Goal: Task Accomplishment & Management: Use online tool/utility

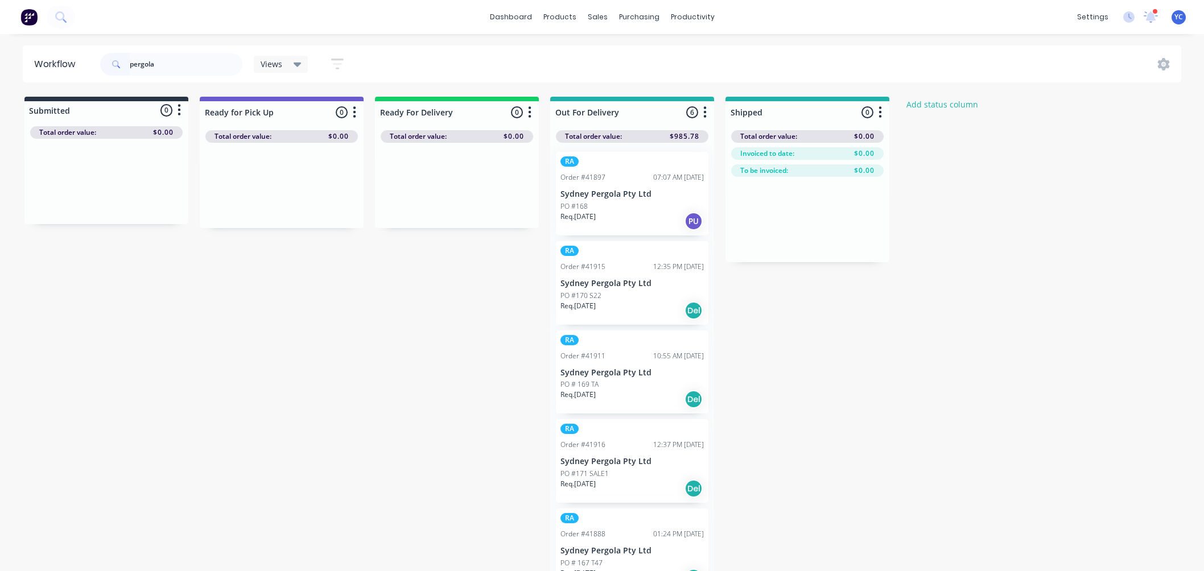
click at [180, 65] on input "pergola" at bounding box center [186, 64] width 113 height 23
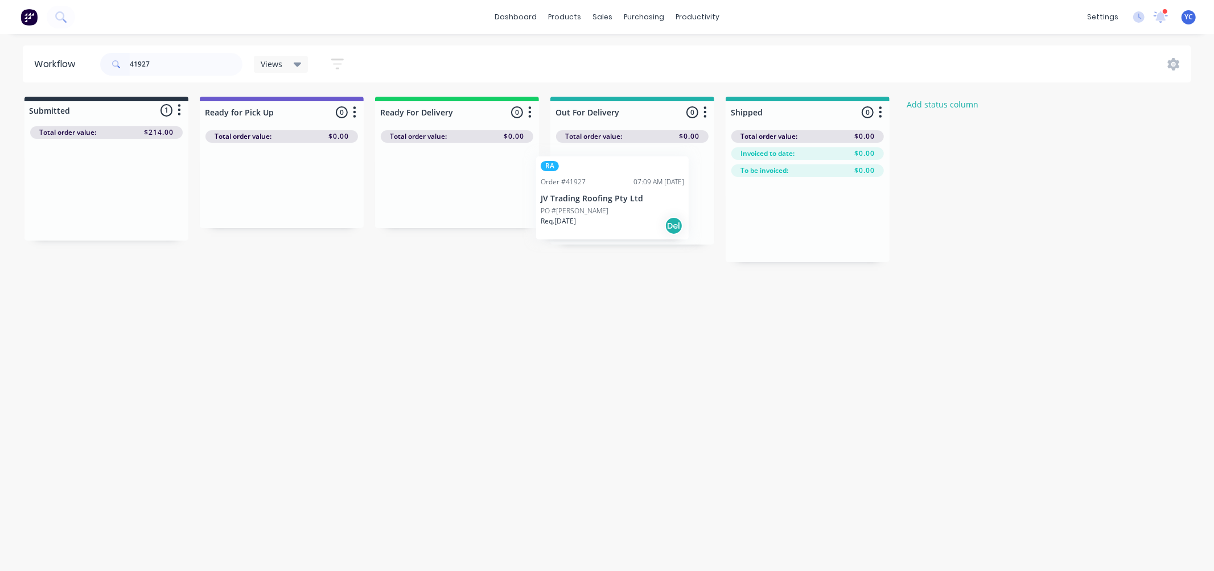
drag, startPoint x: 71, startPoint y: 190, endPoint x: 604, endPoint y: 192, distance: 532.8
click at [604, 192] on div "Submitted 1 Status colour #273444 hex #273444 Save Cancel Summaries Total order…" at bounding box center [610, 180] width 1238 height 166
click at [163, 59] on input "41927" at bounding box center [186, 64] width 113 height 23
type input "jv"
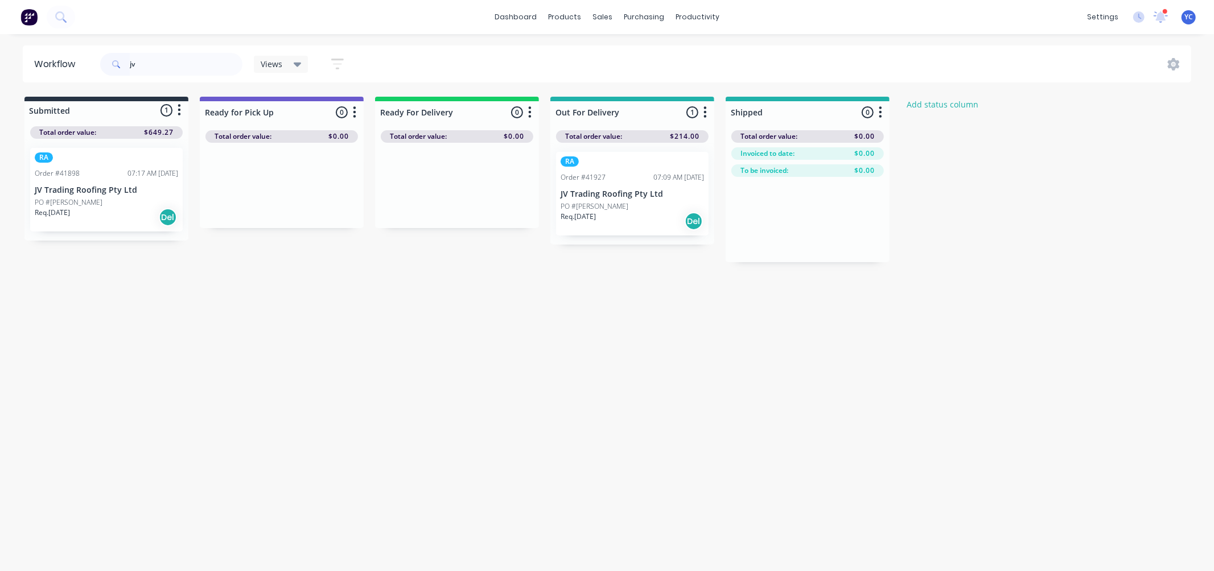
click at [109, 211] on div "Req. [DATE] Del" at bounding box center [106, 217] width 143 height 19
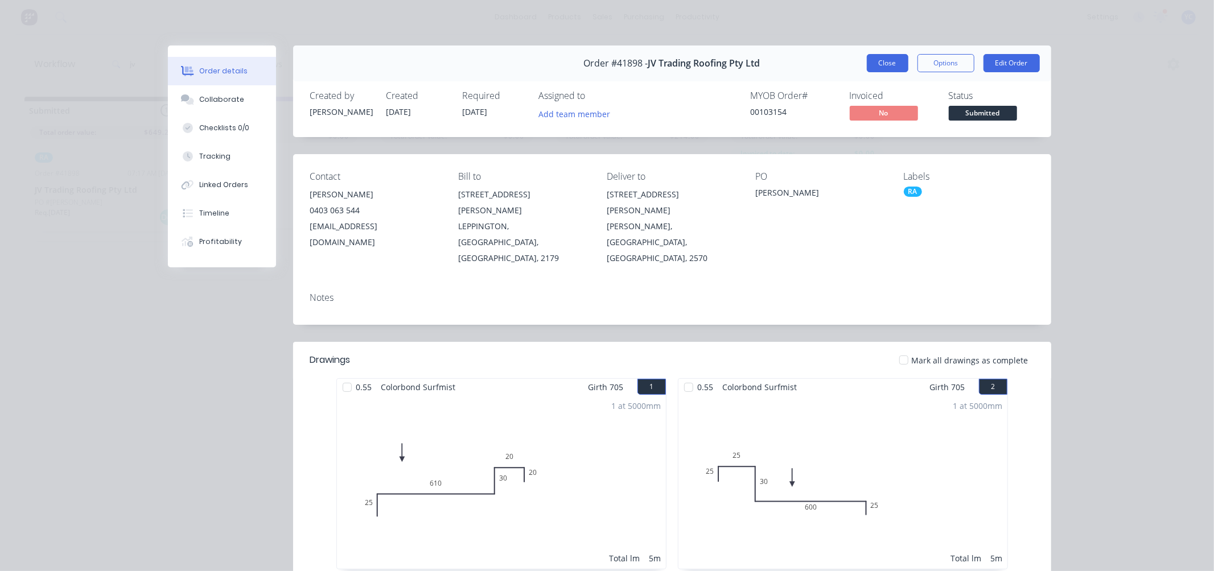
click at [881, 63] on button "Close" at bounding box center [888, 63] width 42 height 18
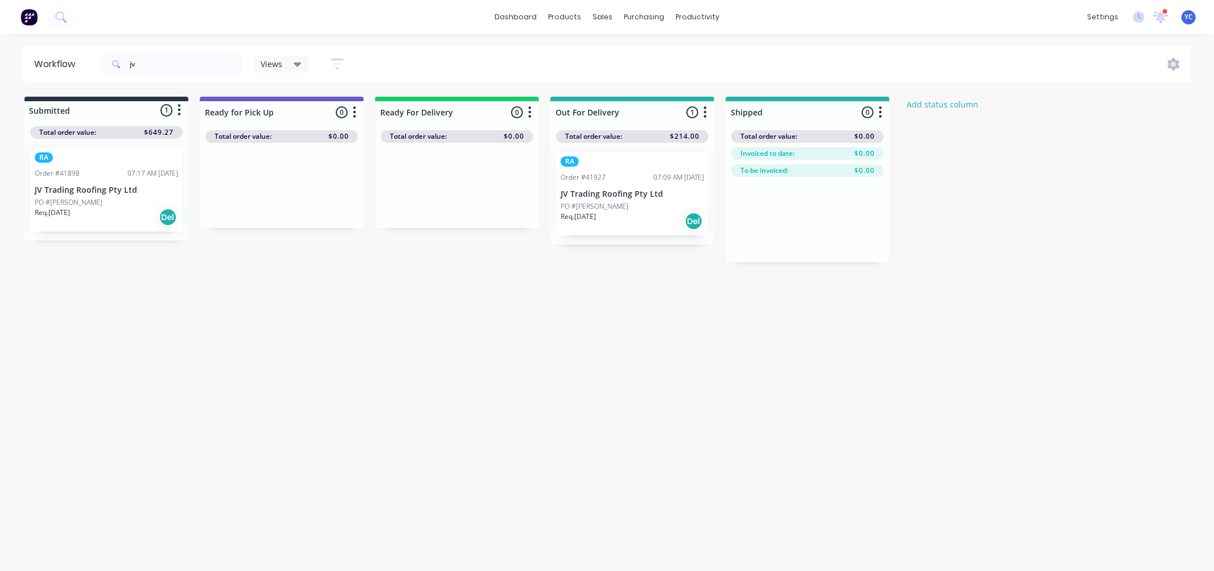
click at [91, 194] on p "JV Trading Roofing Pty Ltd" at bounding box center [106, 191] width 143 height 10
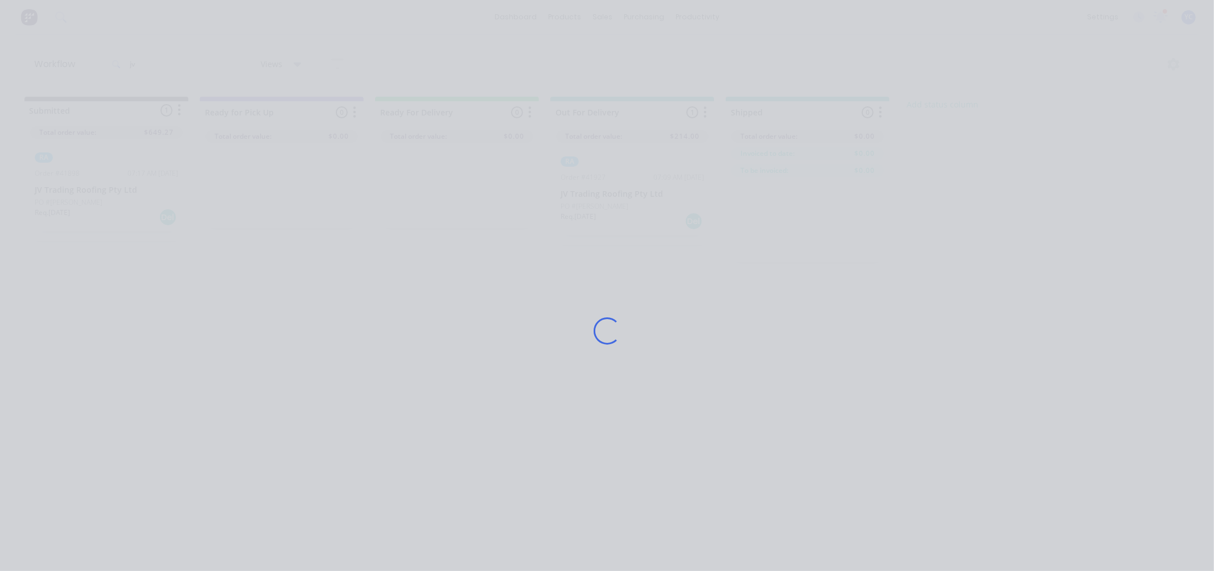
drag, startPoint x: 91, startPoint y: 194, endPoint x: 670, endPoint y: 161, distance: 580.4
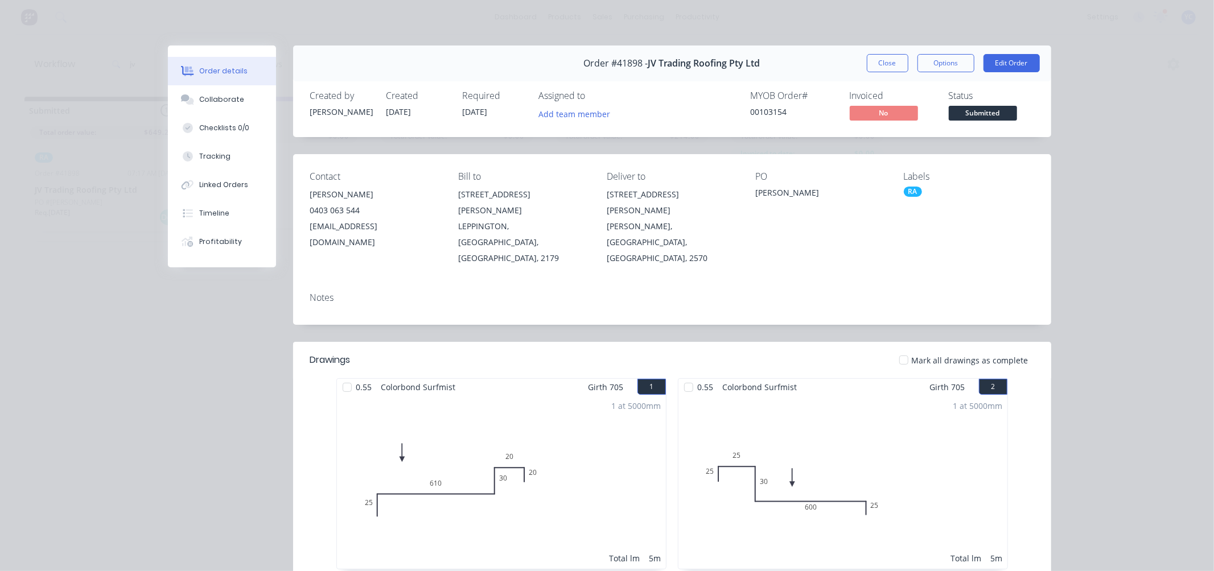
drag, startPoint x: 670, startPoint y: 161, endPoint x: 519, endPoint y: 75, distance: 174.6
click at [519, 75] on div "Order #41898 - JV Trading Roofing Pty Ltd Close Options Edit Order" at bounding box center [672, 64] width 758 height 36
drag, startPoint x: 866, startPoint y: 64, endPoint x: 451, endPoint y: 94, distance: 416.0
click at [867, 64] on button "Close" at bounding box center [888, 63] width 42 height 18
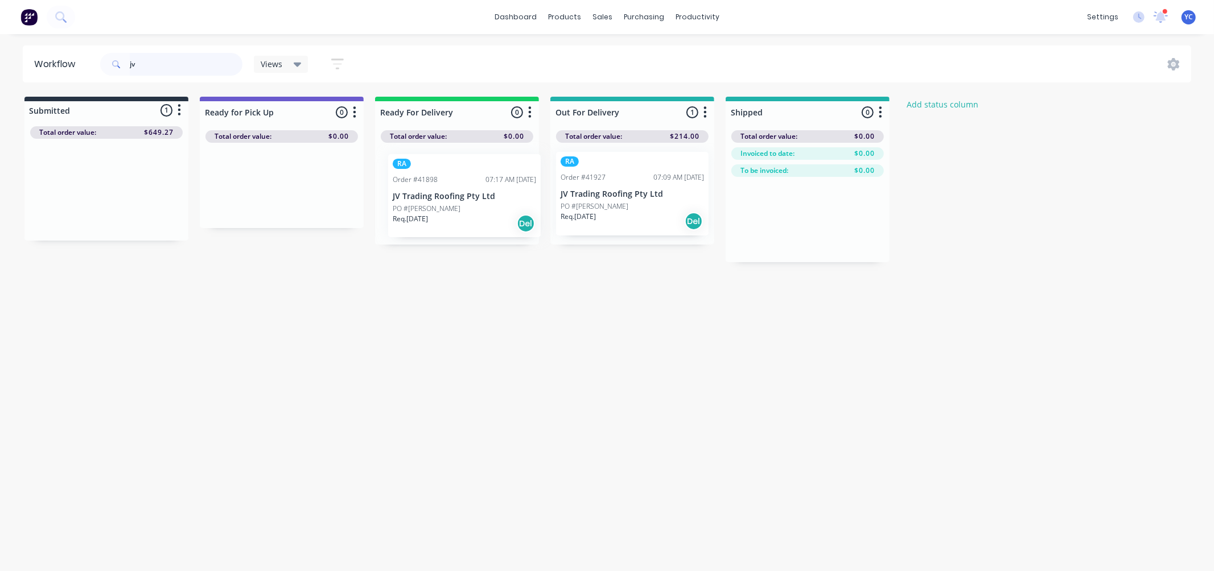
drag, startPoint x: 125, startPoint y: 184, endPoint x: 493, endPoint y: 198, distance: 368.5
click at [488, 190] on div "Submitted 1 Status colour #273444 hex #273444 Save Cancel Summaries Total order…" at bounding box center [610, 180] width 1238 height 166
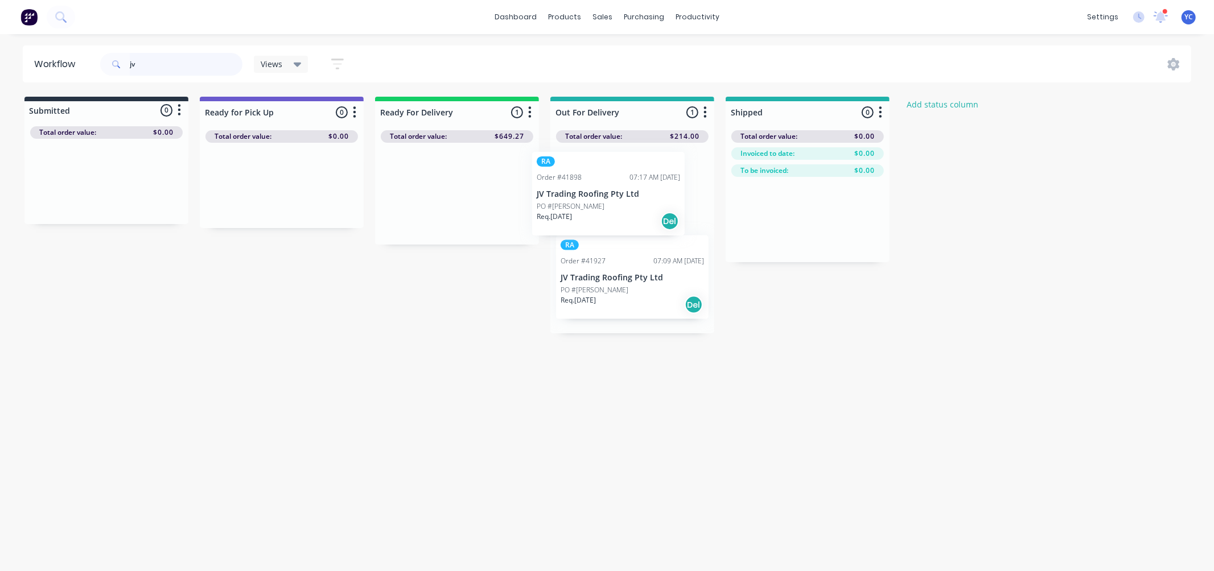
drag, startPoint x: 428, startPoint y: 198, endPoint x: 622, endPoint y: 207, distance: 193.7
click at [622, 207] on div "Submitted 0 Status colour #273444 hex #273444 Save Cancel Summaries Total order…" at bounding box center [610, 215] width 1238 height 237
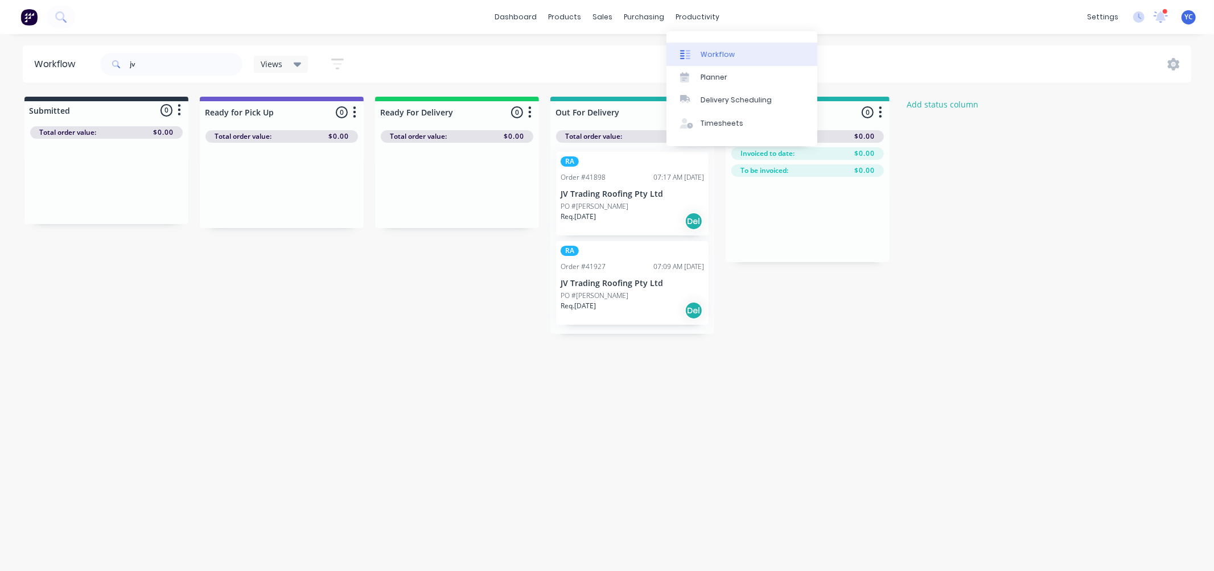
click at [718, 55] on div "Workflow" at bounding box center [718, 55] width 34 height 10
click at [723, 54] on div "Workflow" at bounding box center [718, 55] width 34 height 10
click at [729, 60] on link "Workflow" at bounding box center [742, 54] width 151 height 23
click at [751, 103] on div "Delivery Scheduling" at bounding box center [736, 100] width 71 height 10
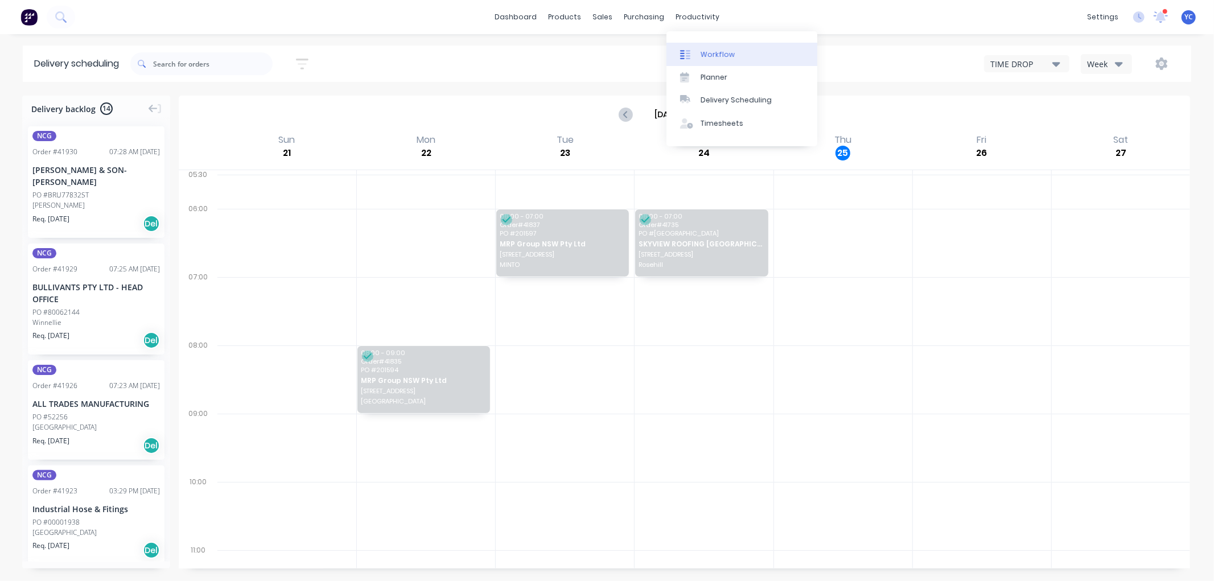
click at [738, 55] on link "Workflow" at bounding box center [742, 54] width 151 height 23
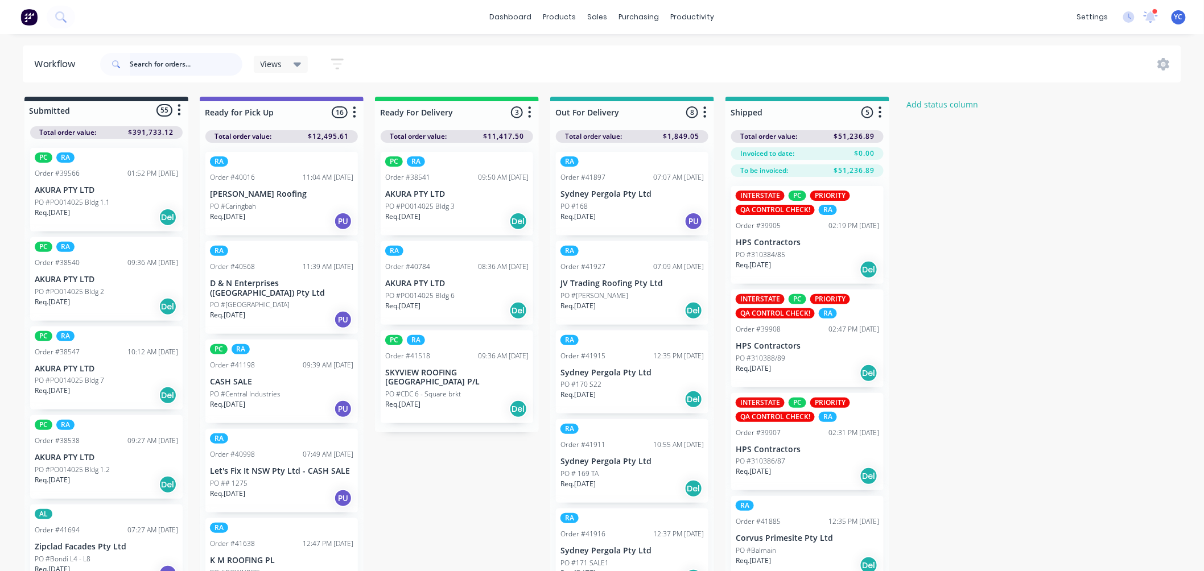
click at [192, 68] on input "text" at bounding box center [186, 64] width 113 height 23
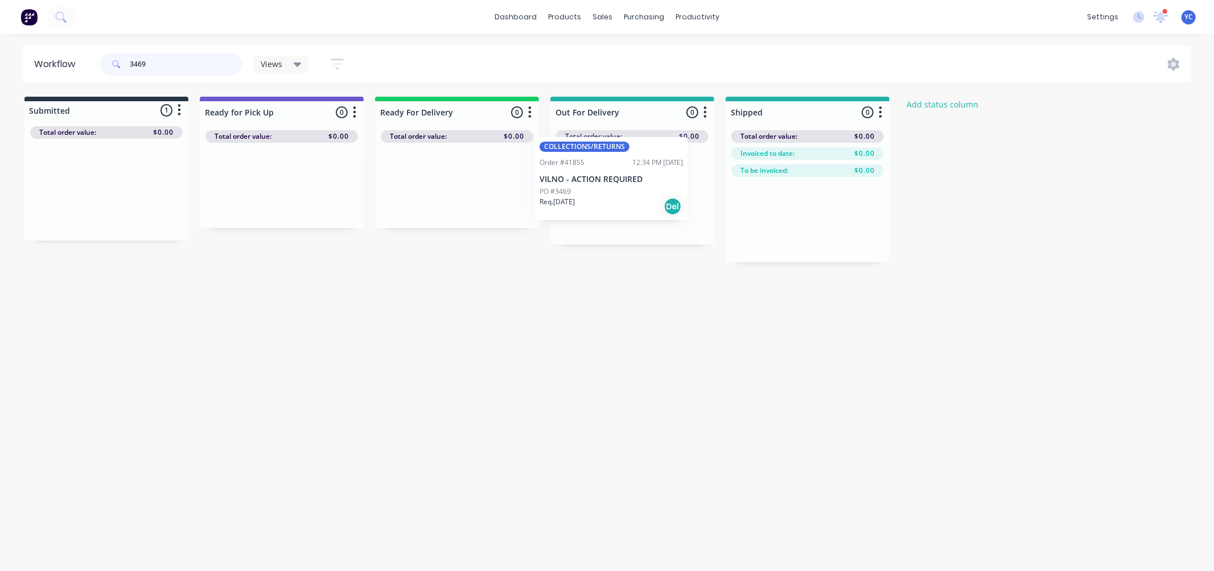
drag, startPoint x: 112, startPoint y: 217, endPoint x: 628, endPoint y: 207, distance: 515.8
click at [627, 205] on div "Submitted 1 Status colour #273444 hex #273444 Save Cancel Summaries Total order…" at bounding box center [610, 180] width 1238 height 166
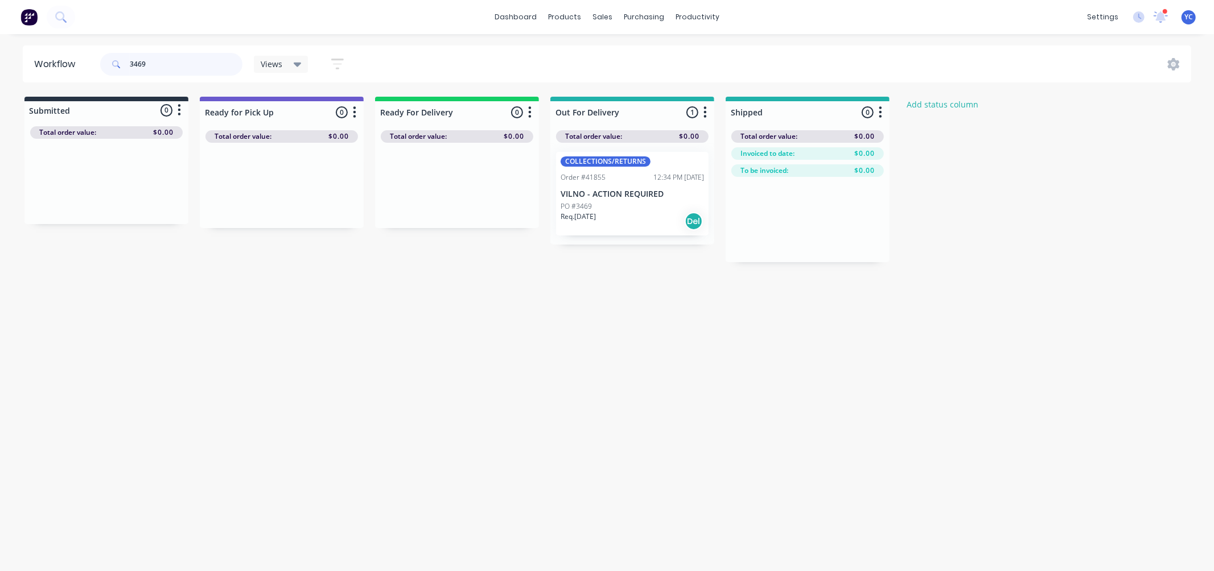
click at [196, 61] on input "3469" at bounding box center [186, 64] width 113 height 23
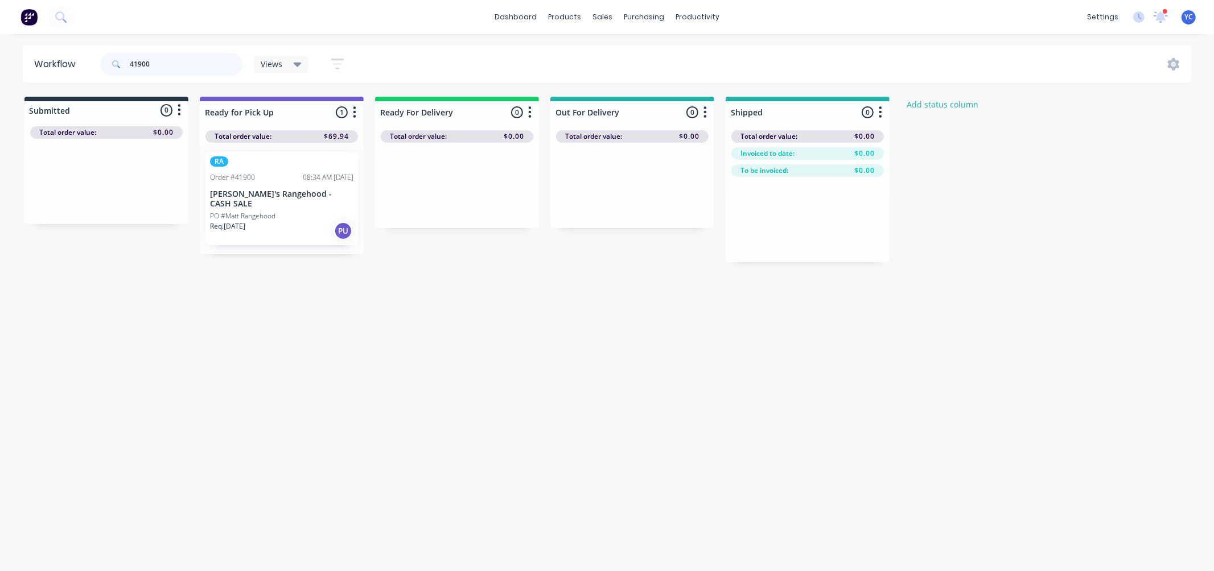
click at [168, 61] on input "41900" at bounding box center [186, 64] width 113 height 23
click at [190, 64] on input "41894" at bounding box center [186, 64] width 113 height 23
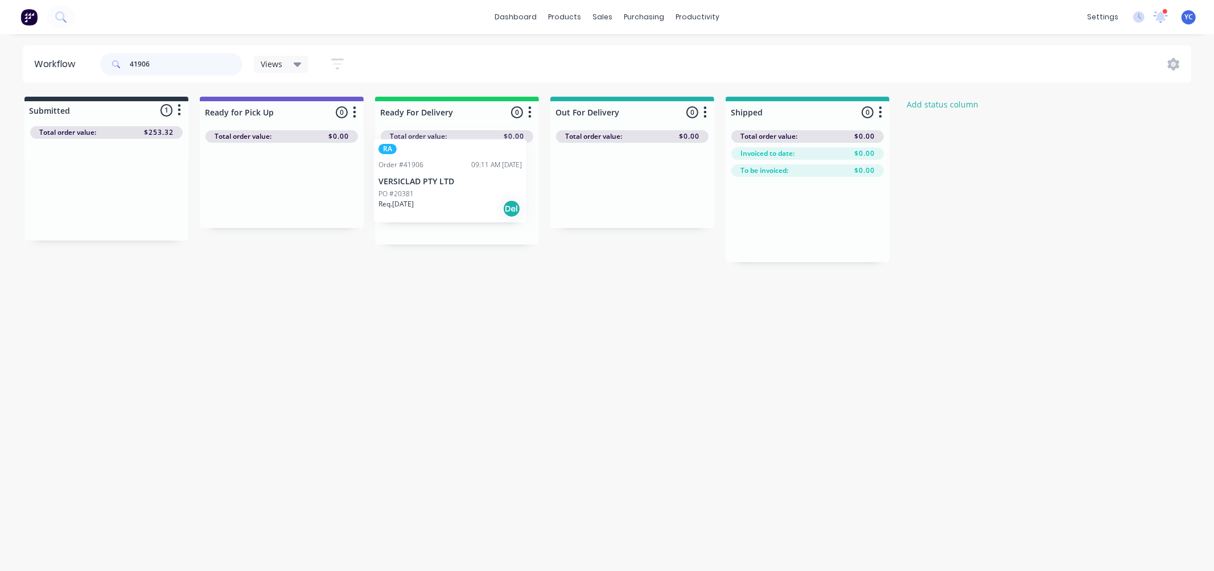
drag, startPoint x: 75, startPoint y: 195, endPoint x: 423, endPoint y: 196, distance: 348.9
click at [422, 188] on div "Submitted 1 Status colour #273444 hex #273444 Save Cancel Summaries Total order…" at bounding box center [610, 180] width 1238 height 166
click at [207, 72] on input "41906" at bounding box center [186, 64] width 113 height 23
drag, startPoint x: 60, startPoint y: 200, endPoint x: 77, endPoint y: 198, distance: 16.7
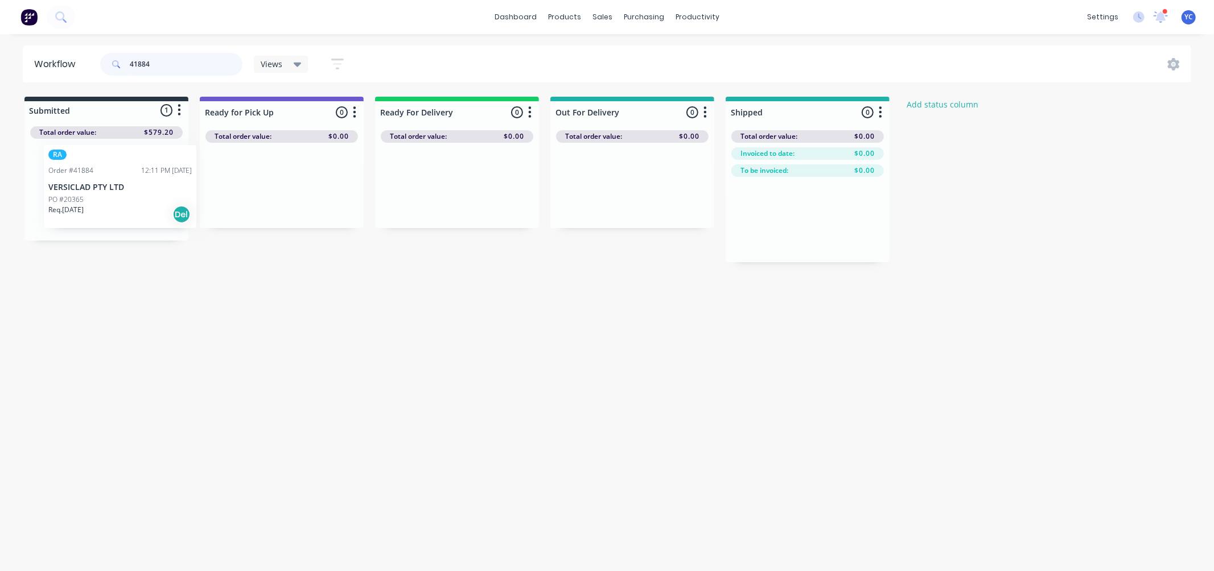
click at [77, 198] on div "RA Order #41884 12:11 PM [DATE] VERSICLAD PTY LTD PO #20365 Req. [DATE] Del" at bounding box center [106, 190] width 164 height 102
click at [83, 192] on div "RA Order #41884 12:11 PM [DATE] VERSICLAD PTY LTD PO #20365 Req. [DATE] Del" at bounding box center [106, 190] width 164 height 102
drag, startPoint x: 83, startPoint y: 192, endPoint x: 446, endPoint y: 190, distance: 363.1
click at [446, 190] on div "Submitted 1 Status colour #273444 hex #273444 Save Cancel Summaries Total order…" at bounding box center [610, 180] width 1238 height 166
click at [207, 67] on input "41884" at bounding box center [186, 64] width 113 height 23
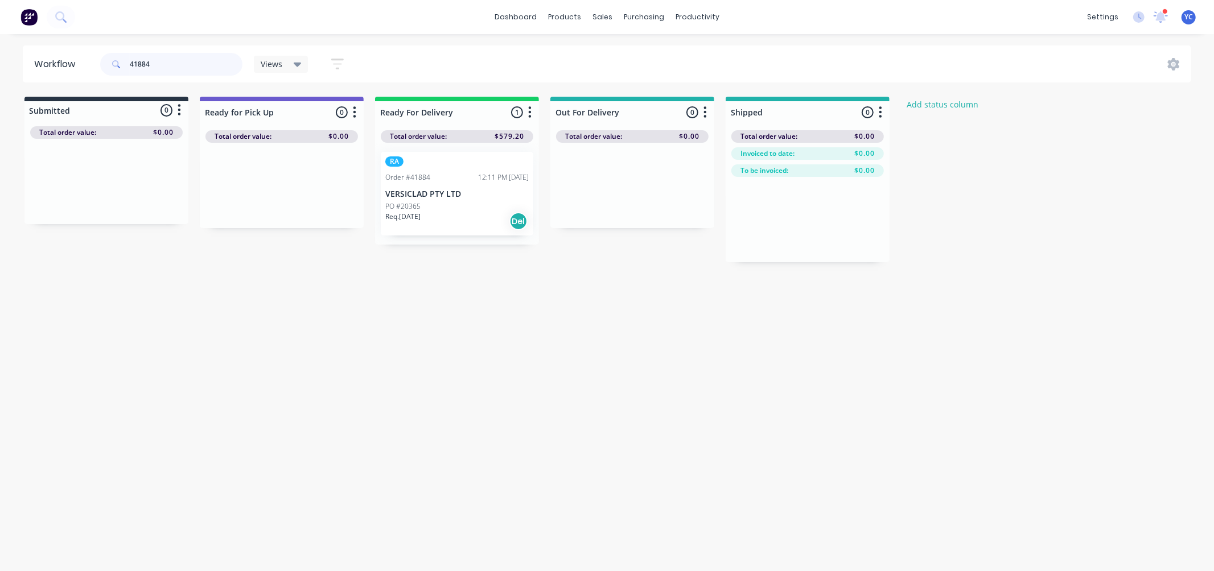
click at [207, 67] on input "41884" at bounding box center [186, 64] width 113 height 23
type input "41919"
drag, startPoint x: 78, startPoint y: 205, endPoint x: 247, endPoint y: 207, distance: 169.1
click at [247, 207] on div "Submitted 1 Status colour #273444 hex #273444 Save Cancel Summaries Total order…" at bounding box center [610, 180] width 1238 height 166
click at [183, 61] on input "41919" at bounding box center [186, 64] width 113 height 23
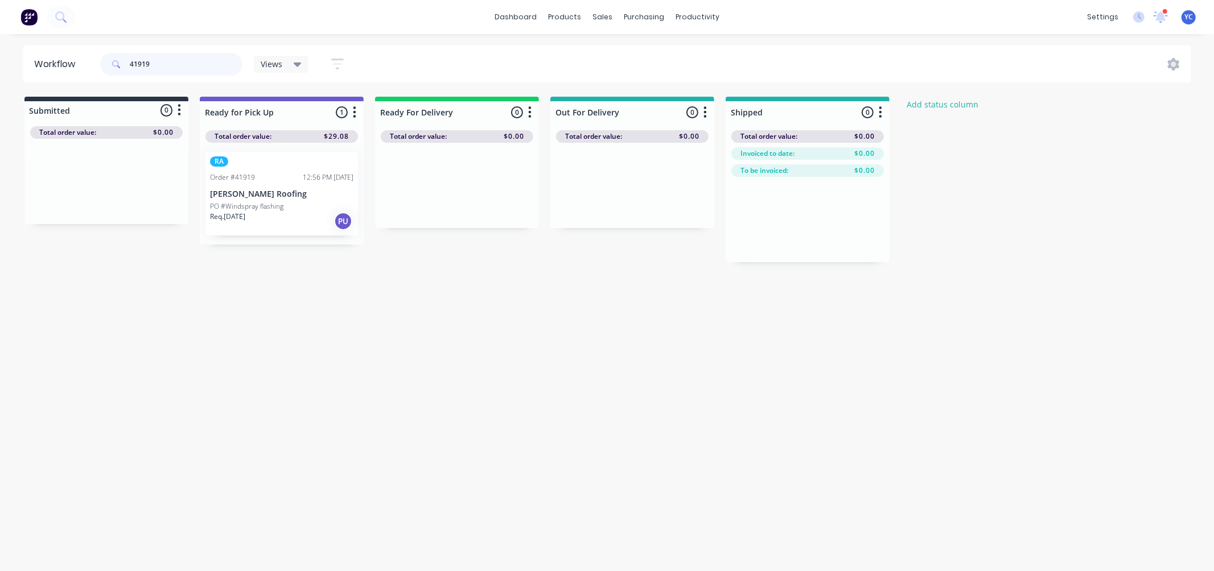
click at [183, 61] on input "41919" at bounding box center [186, 64] width 113 height 23
type input "41874"
click at [177, 68] on input "41874" at bounding box center [186, 64] width 113 height 23
click at [178, 68] on input "41874" at bounding box center [186, 64] width 113 height 23
click at [196, 59] on input "41874" at bounding box center [186, 64] width 113 height 23
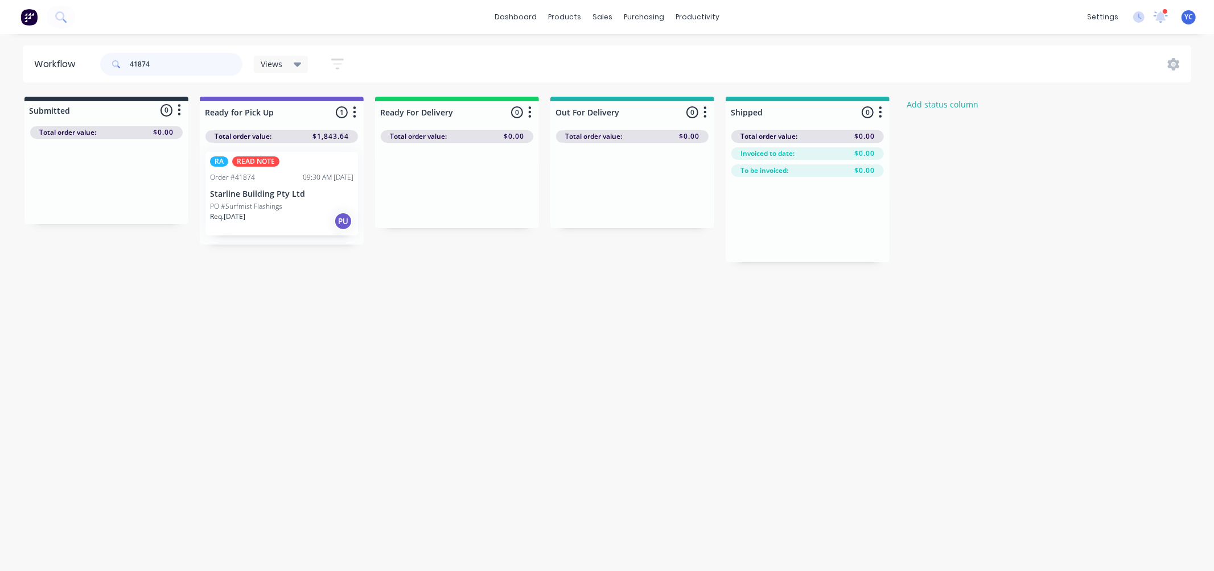
click at [196, 59] on input "41874" at bounding box center [186, 64] width 113 height 23
drag, startPoint x: 86, startPoint y: 202, endPoint x: 252, endPoint y: 209, distance: 166.4
click at [252, 209] on div "Submitted 1 Status colour #273444 hex #273444 Save Cancel Summaries Total order…" at bounding box center [610, 180] width 1238 height 166
click at [183, 67] on input "41777" at bounding box center [186, 64] width 113 height 23
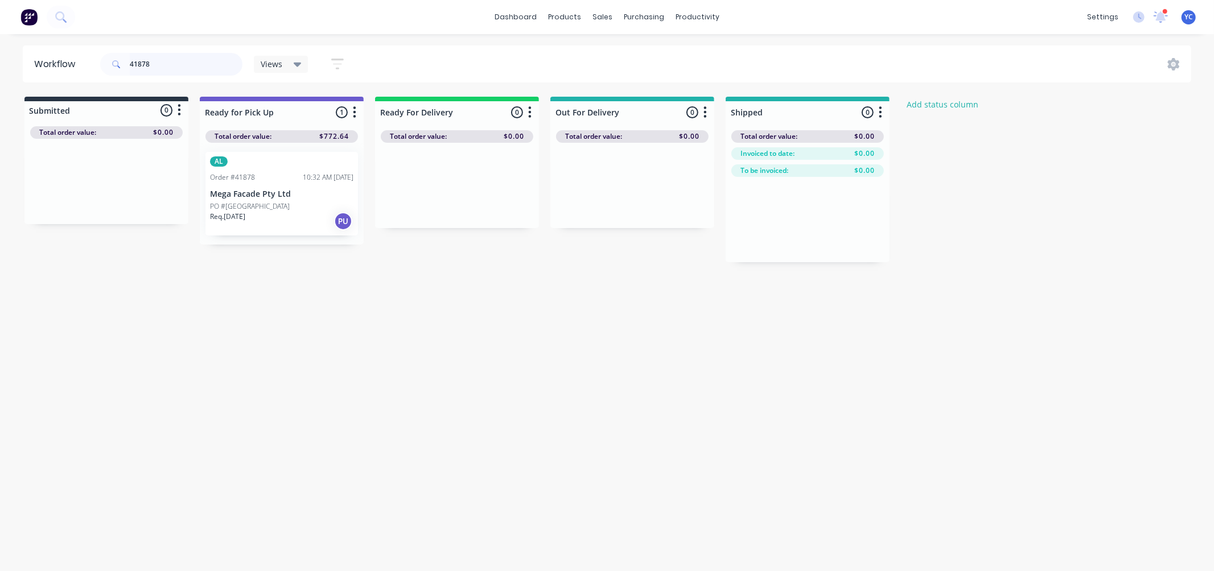
drag, startPoint x: 172, startPoint y: 60, endPoint x: 166, endPoint y: 59, distance: 5.8
click at [167, 59] on input "41878" at bounding box center [186, 64] width 113 height 23
click at [166, 59] on input "41878" at bounding box center [186, 64] width 113 height 23
click at [171, 60] on input "41878" at bounding box center [186, 64] width 113 height 23
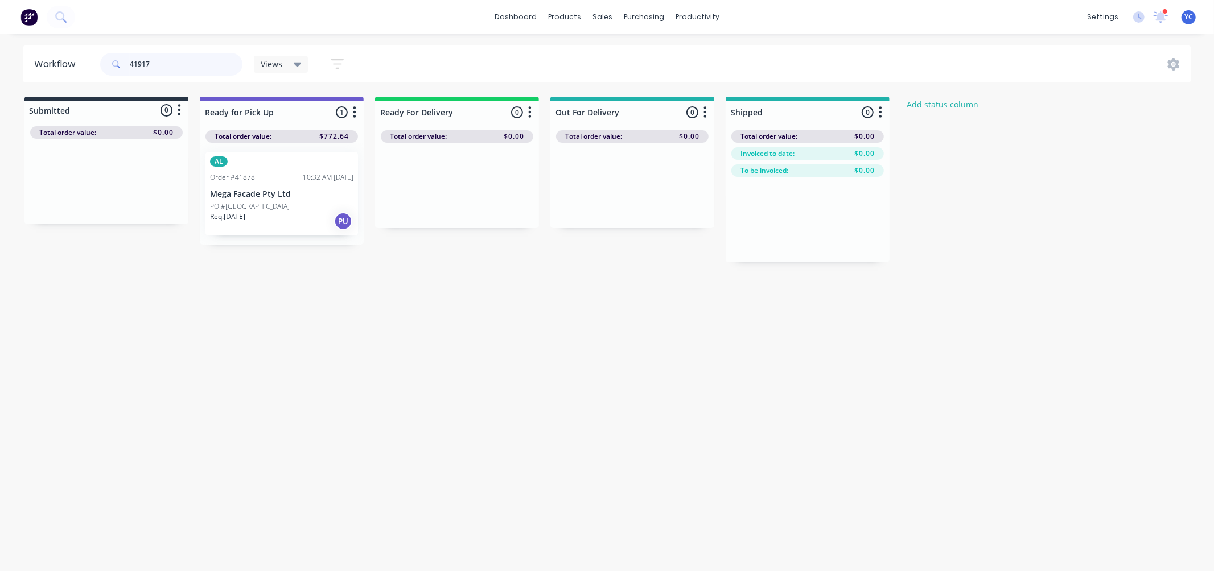
type input "41917"
drag, startPoint x: 101, startPoint y: 194, endPoint x: 425, endPoint y: 203, distance: 324.6
click at [422, 200] on div "Submitted 1 Status colour #273444 hex #273444 Save Cancel Summaries Total order…" at bounding box center [610, 180] width 1238 height 166
click at [172, 60] on input "41917" at bounding box center [186, 64] width 113 height 23
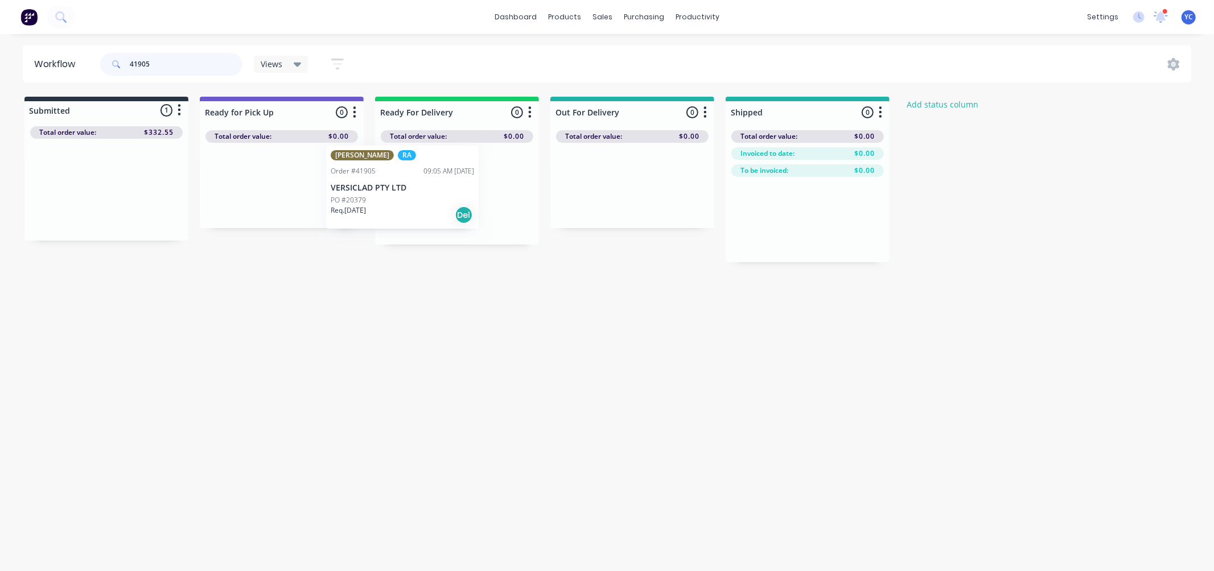
drag, startPoint x: 126, startPoint y: 198, endPoint x: 442, endPoint y: 197, distance: 315.3
click at [442, 197] on div "Submitted 1 Status colour #273444 hex #273444 Save Cancel Summaries Total order…" at bounding box center [610, 180] width 1238 height 166
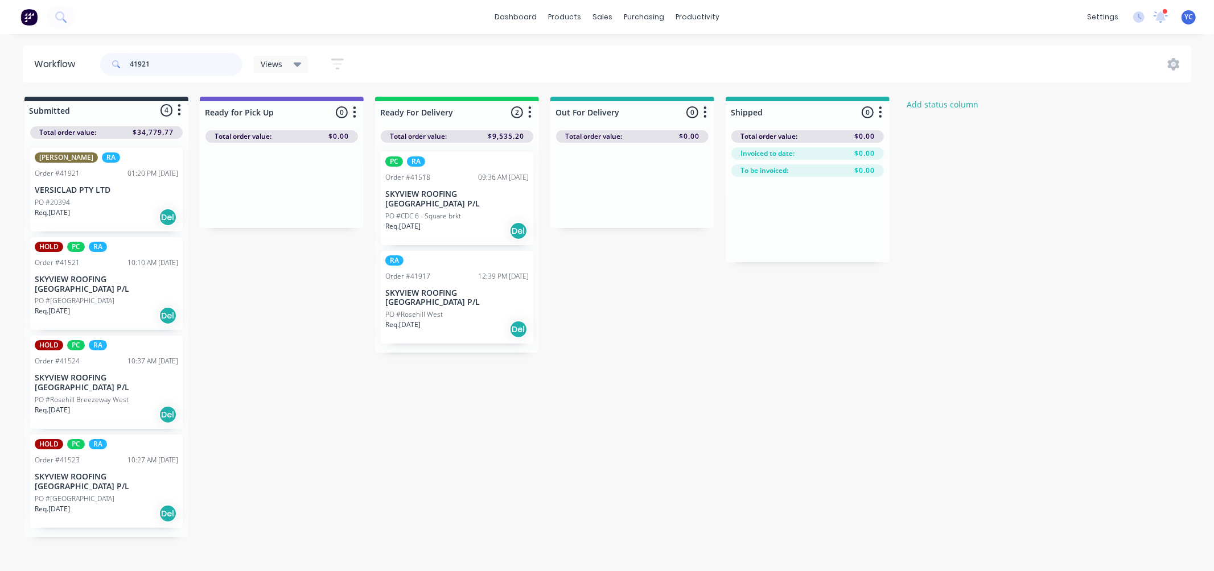
click at [171, 69] on input "41921" at bounding box center [186, 64] width 113 height 23
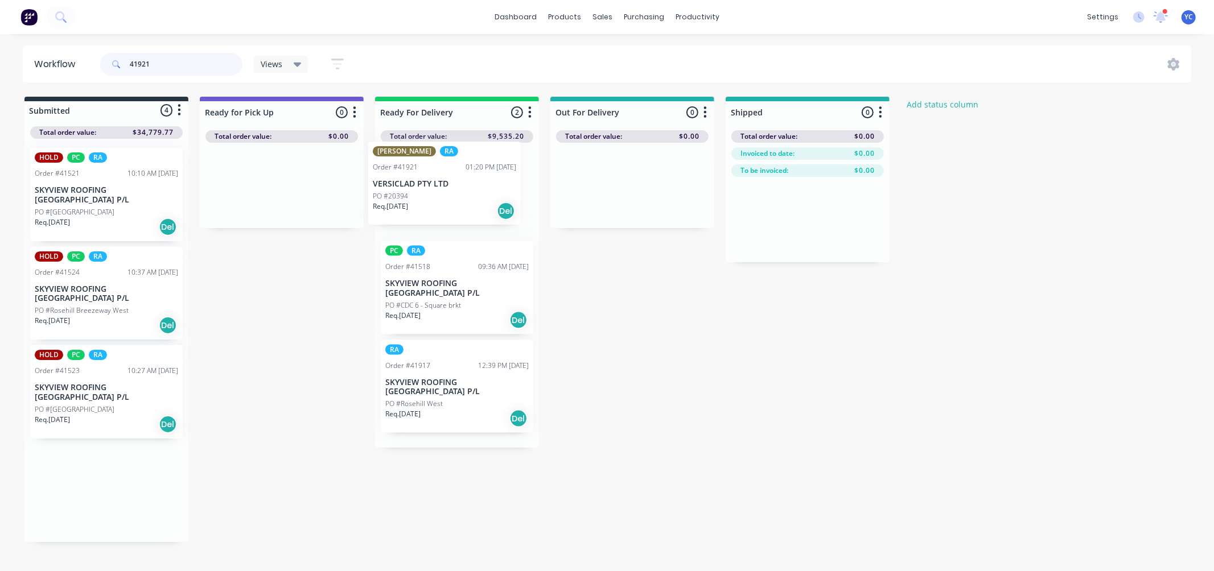
drag, startPoint x: 89, startPoint y: 203, endPoint x: 445, endPoint y: 196, distance: 356.4
click at [445, 196] on div "Submitted 4 Status colour #273444 hex #273444 Save Cancel Summaries Total order…" at bounding box center [610, 320] width 1238 height 446
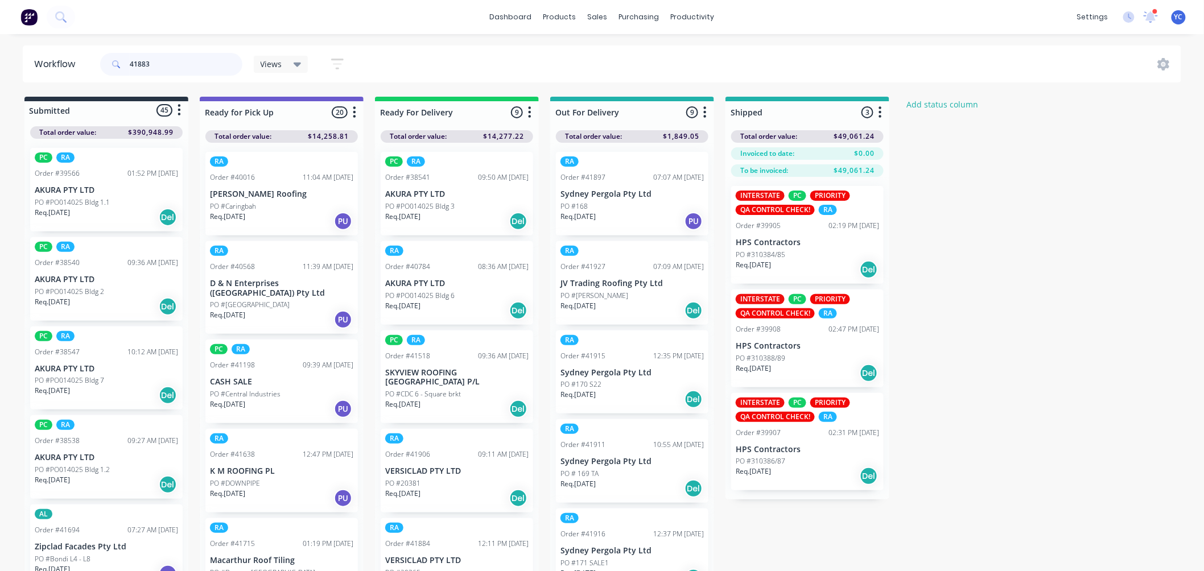
click at [173, 65] on input "41883" at bounding box center [186, 64] width 113 height 23
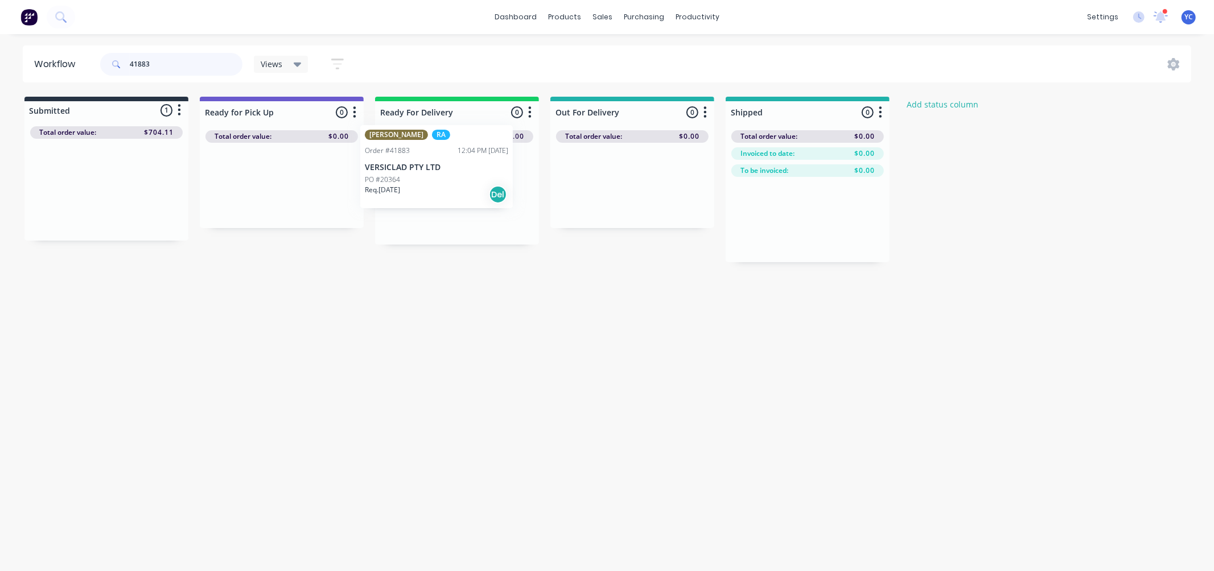
drag, startPoint x: 107, startPoint y: 197, endPoint x: 450, endPoint y: 201, distance: 343.2
click at [450, 201] on div "Submitted 1 Status colour #273444 hex #273444 Save Cancel Summaries Total order…" at bounding box center [610, 180] width 1238 height 166
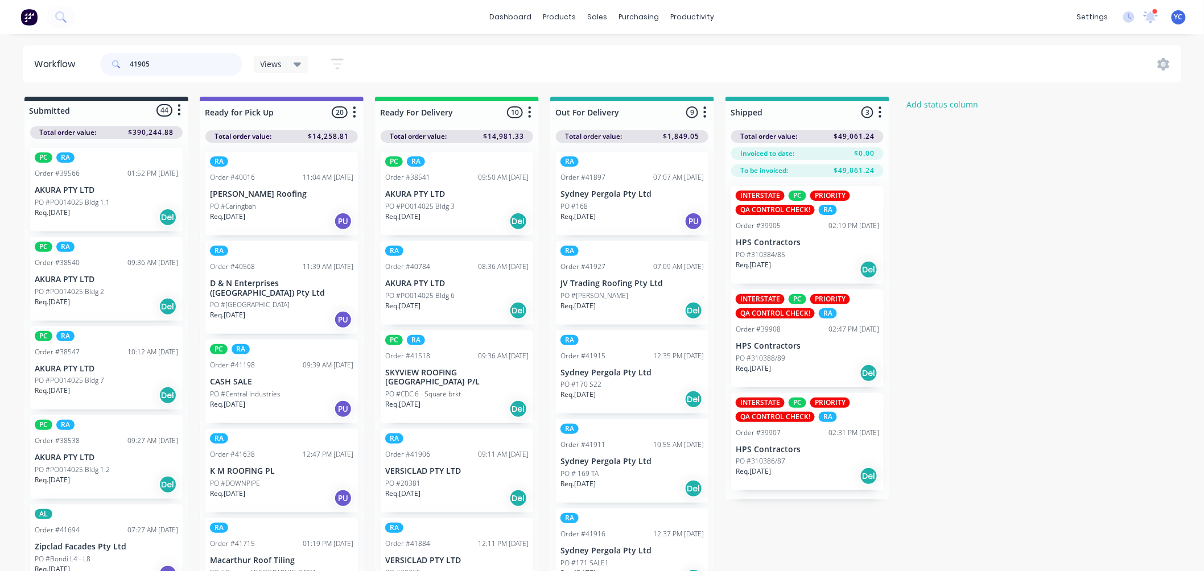
click at [230, 69] on input "41905" at bounding box center [186, 64] width 113 height 23
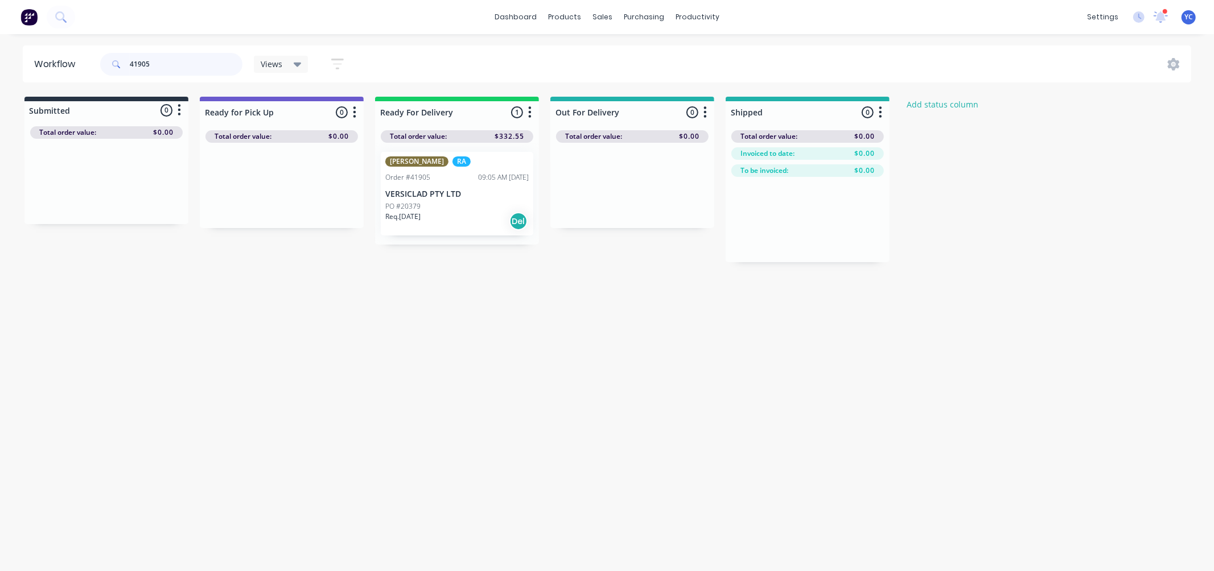
click at [181, 64] on input "41905" at bounding box center [186, 64] width 113 height 23
type input "41917"
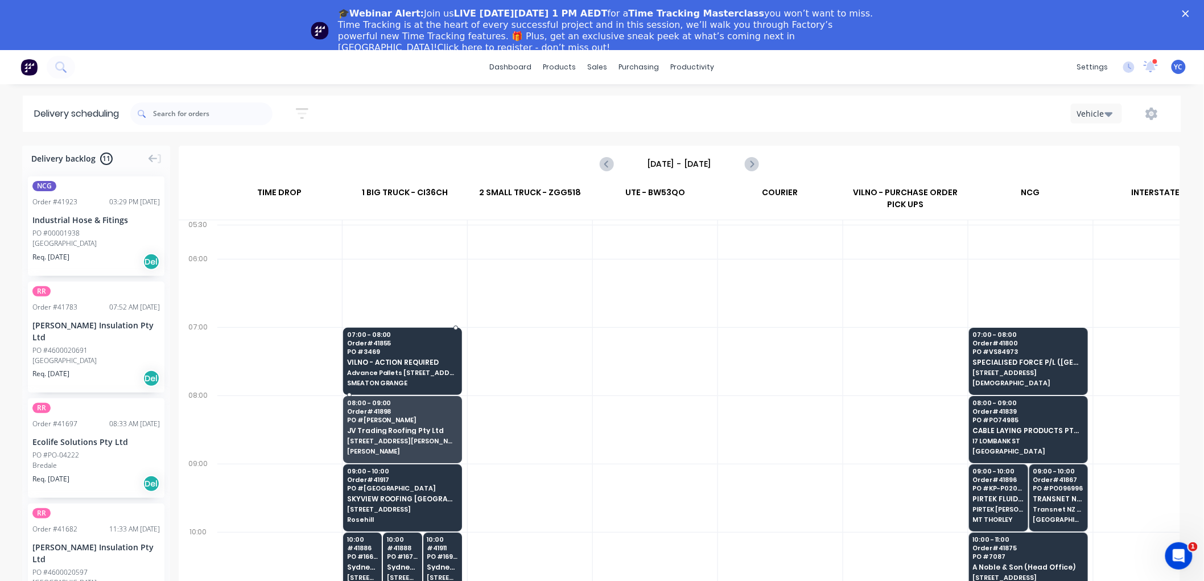
scroll to position [0, 1]
